Goal: Navigation & Orientation: Understand site structure

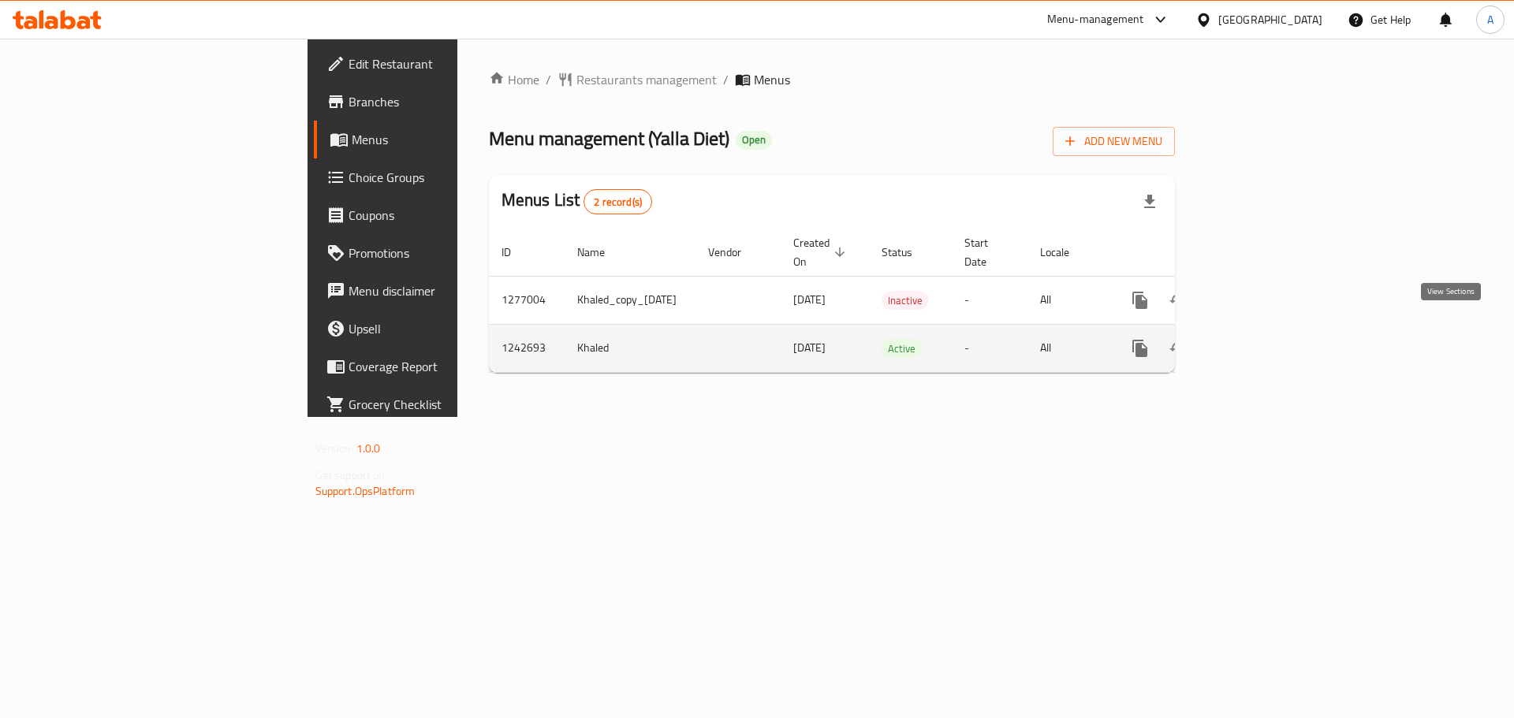
click at [1263, 339] on icon "enhanced table" at bounding box center [1254, 348] width 19 height 19
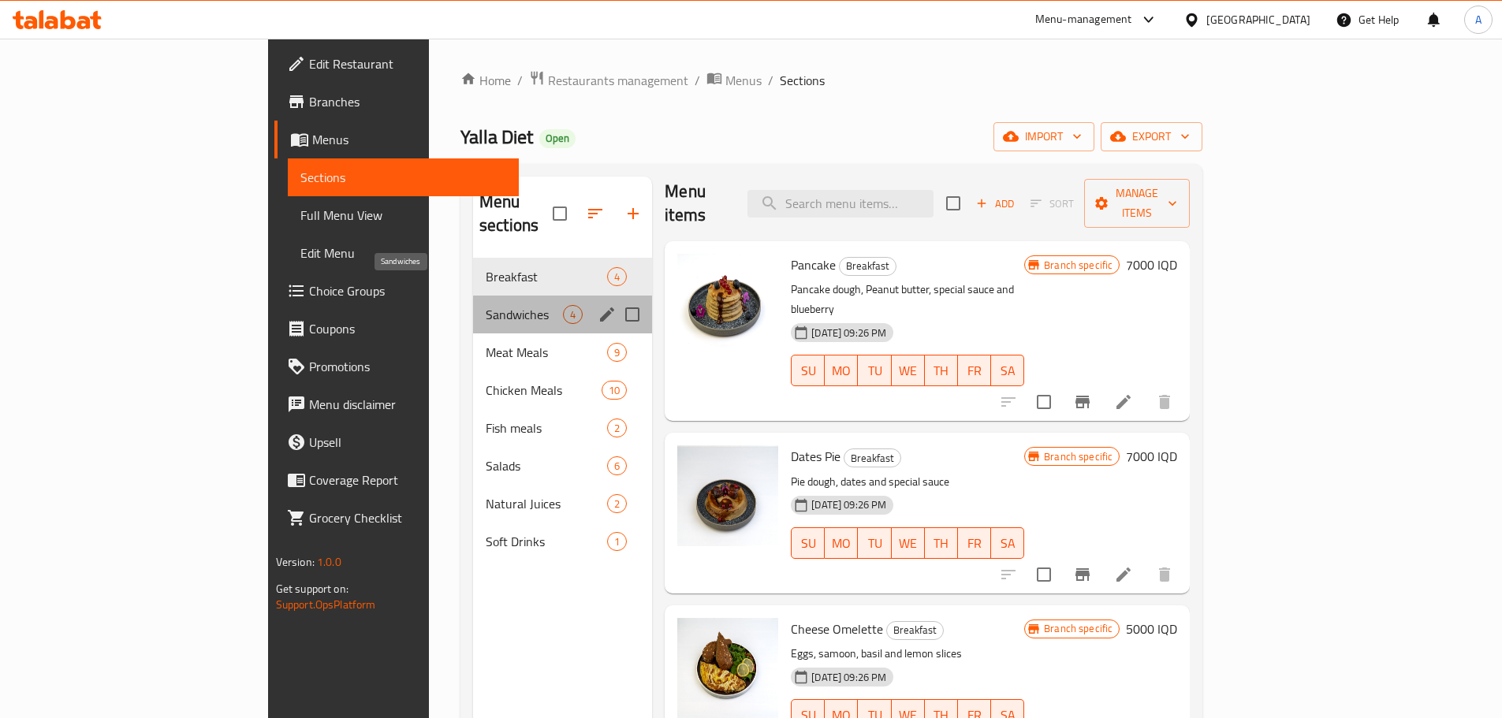
click at [486, 305] on span "Sandwiches" at bounding box center [524, 314] width 77 height 19
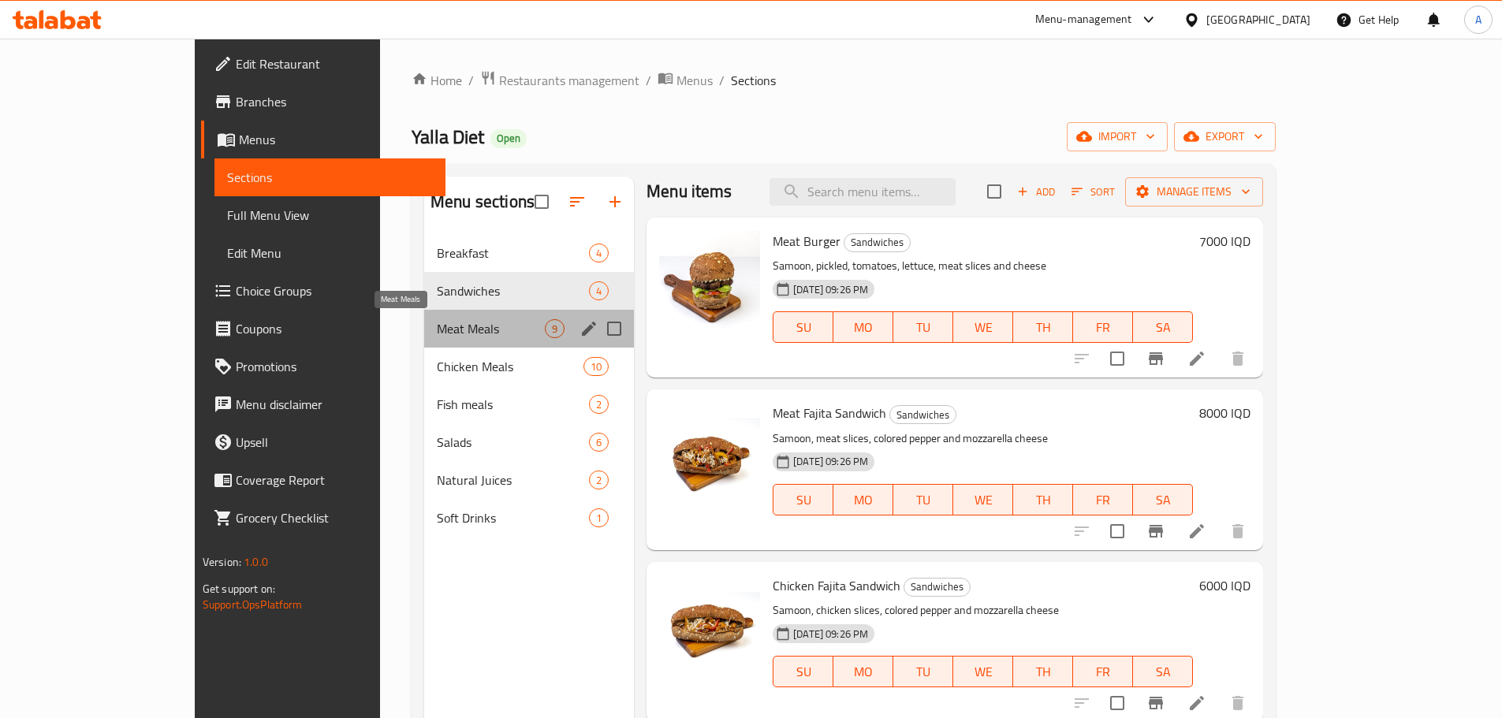
click at [437, 328] on span "Meat Meals" at bounding box center [491, 328] width 108 height 19
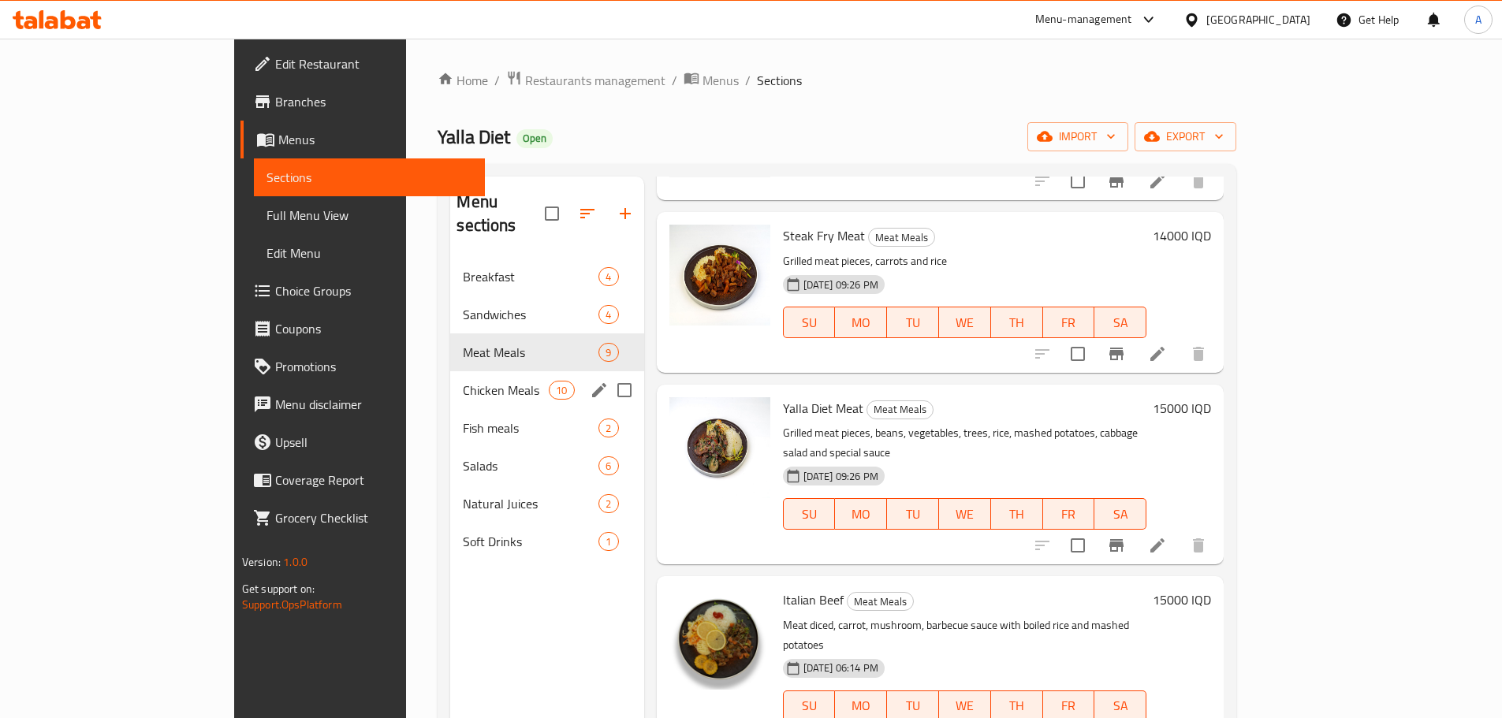
click at [463, 381] on span "Chicken Meals" at bounding box center [506, 390] width 86 height 19
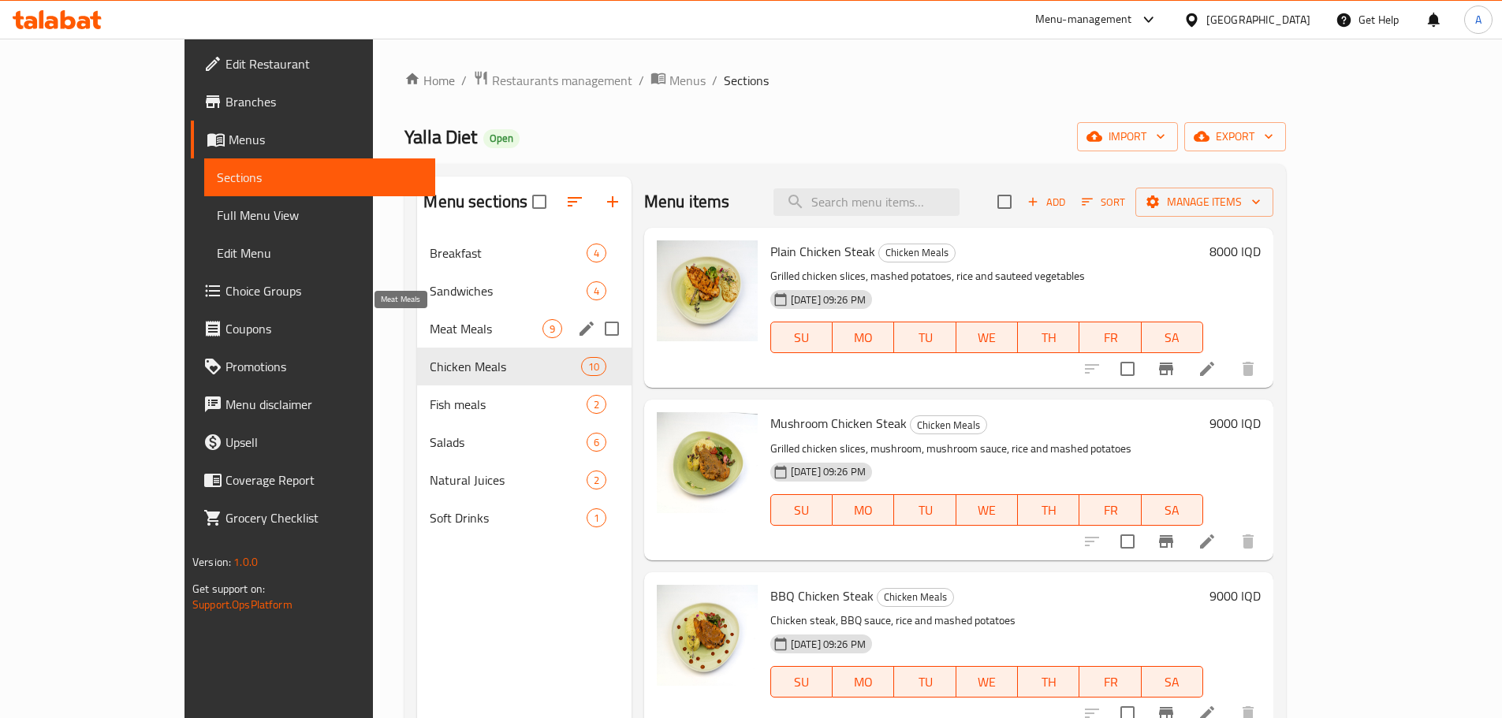
click at [430, 327] on span "Meat Meals" at bounding box center [486, 328] width 112 height 19
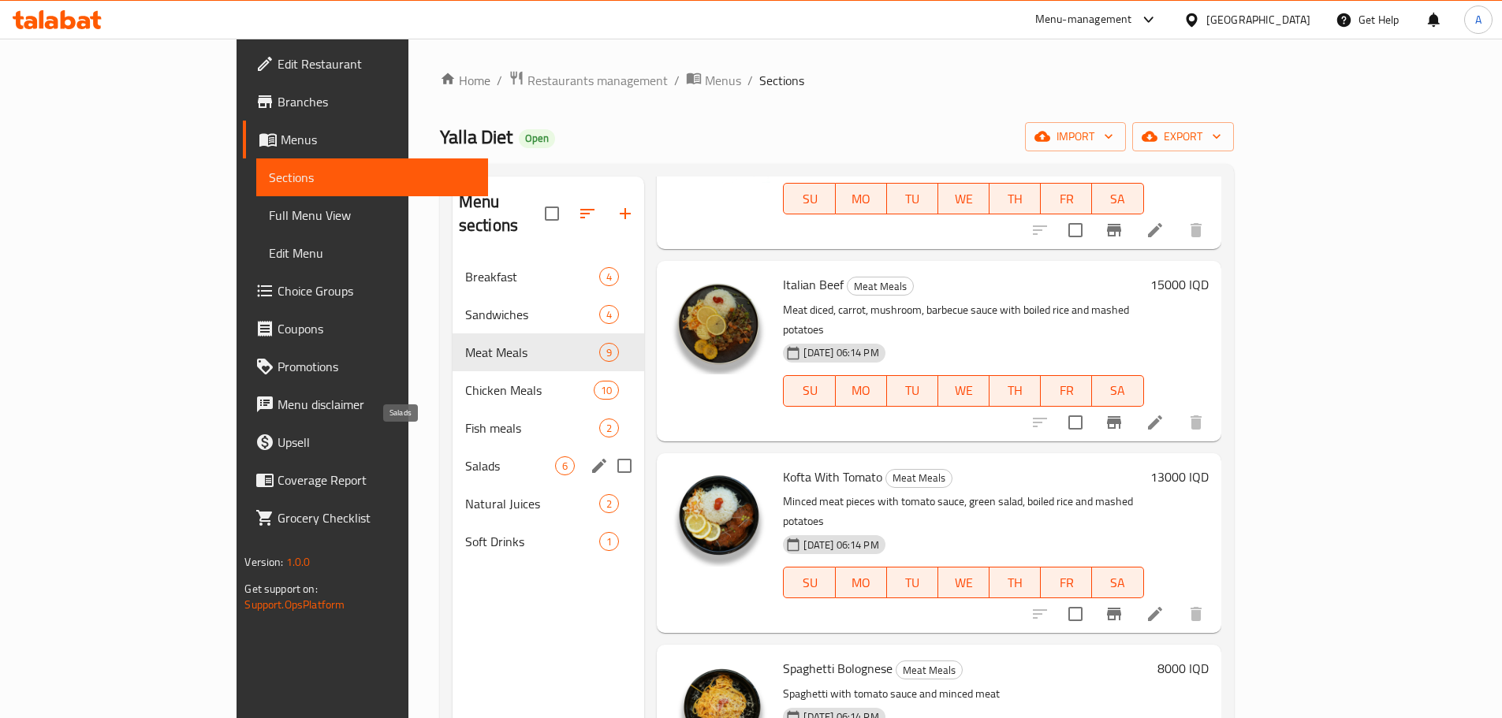
click at [465, 457] on span "Salads" at bounding box center [510, 466] width 91 height 19
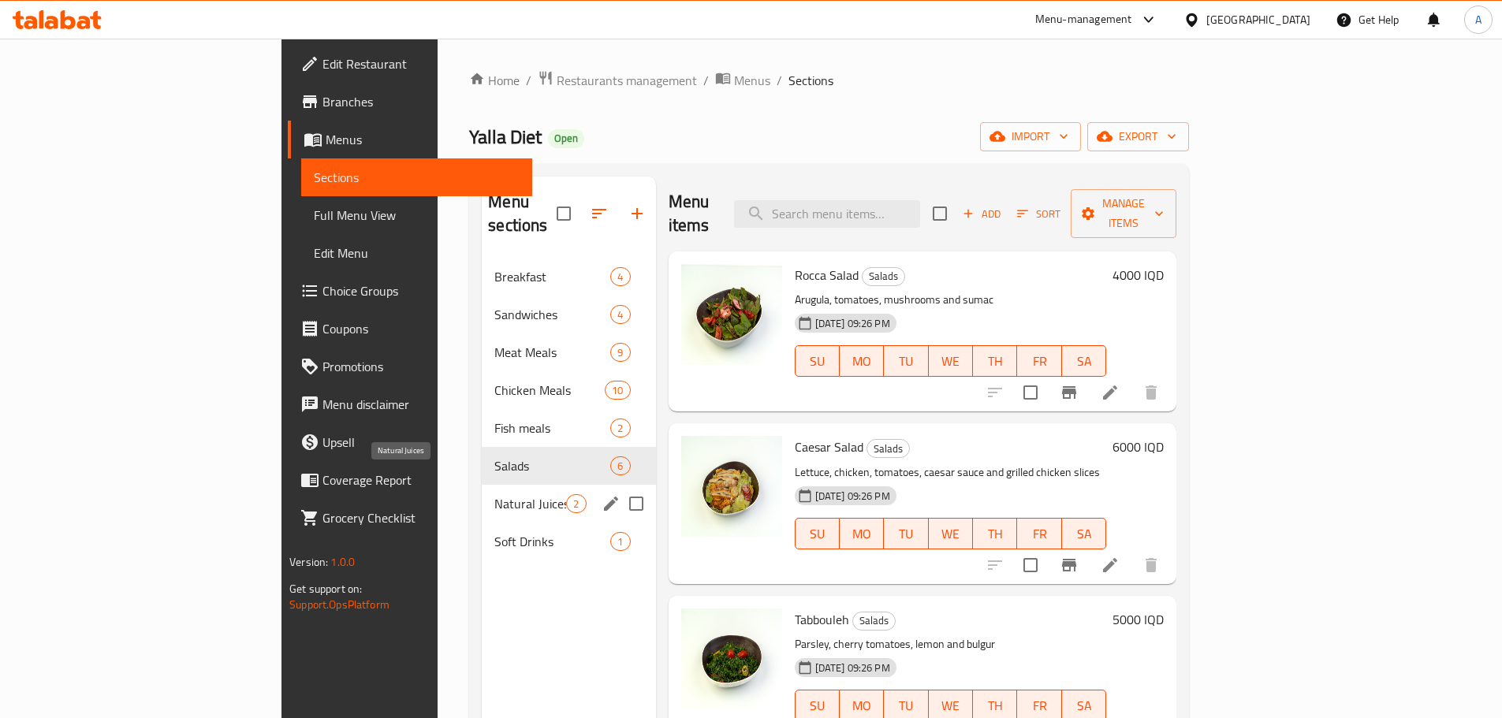
click at [495, 495] on span "Natural Juices" at bounding box center [531, 504] width 72 height 19
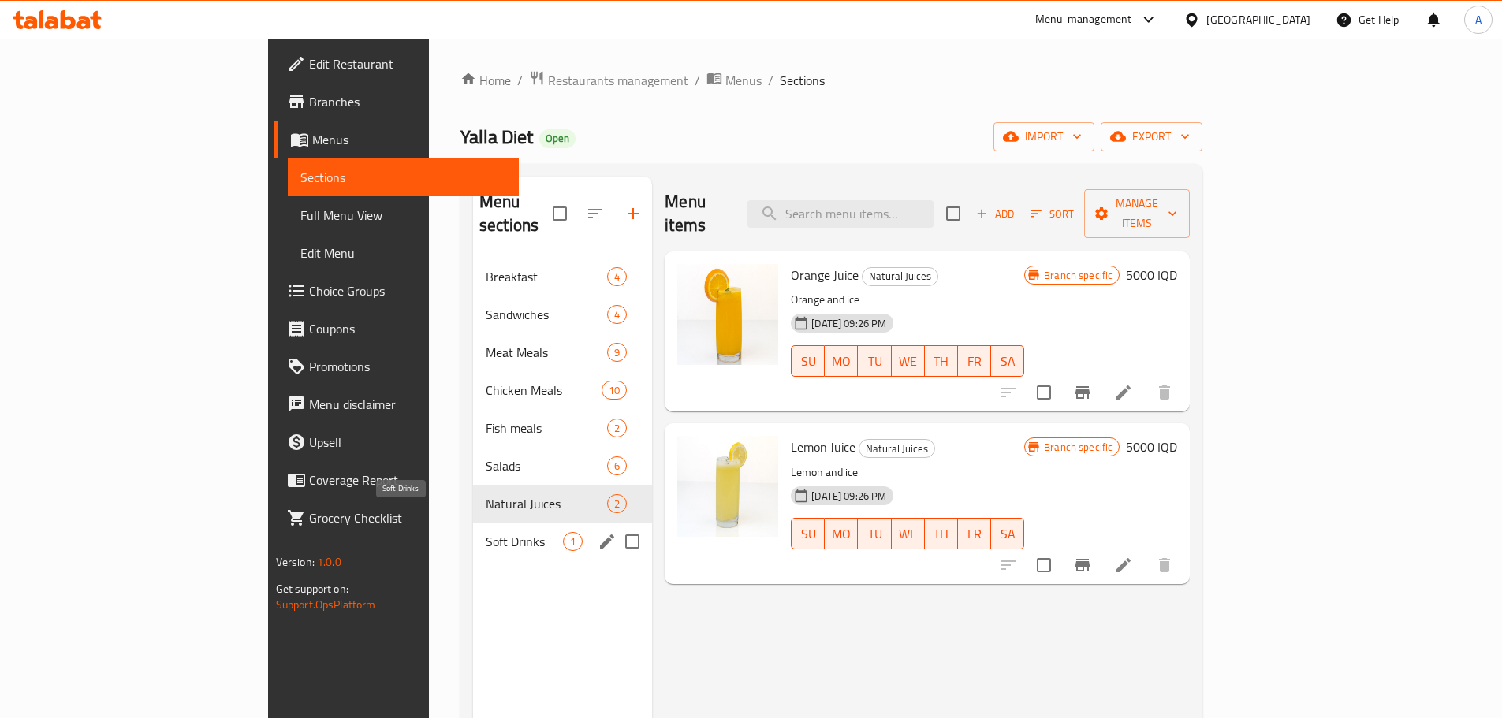
click at [486, 532] on span "Soft Drinks" at bounding box center [524, 541] width 77 height 19
